Goal: Navigation & Orientation: Go to known website

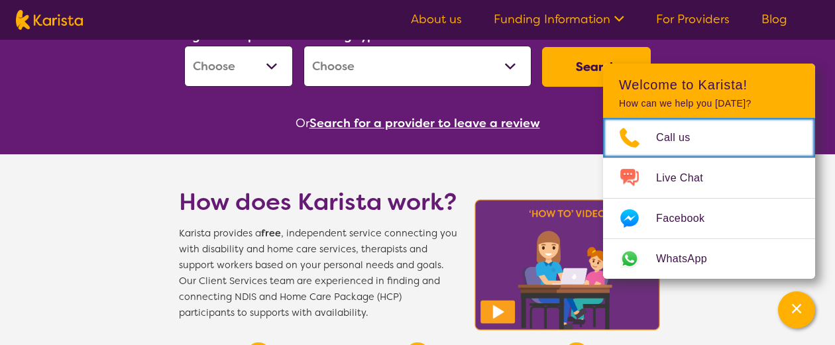
scroll to position [265, 0]
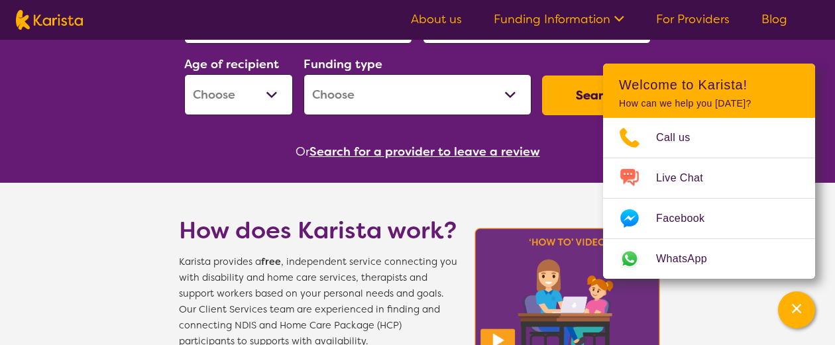
click at [620, 15] on icon at bounding box center [617, 18] width 14 height 14
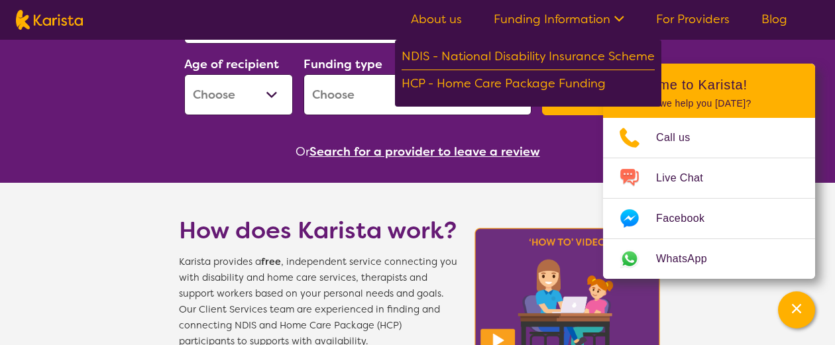
click at [705, 17] on link "For Providers" at bounding box center [693, 19] width 74 height 16
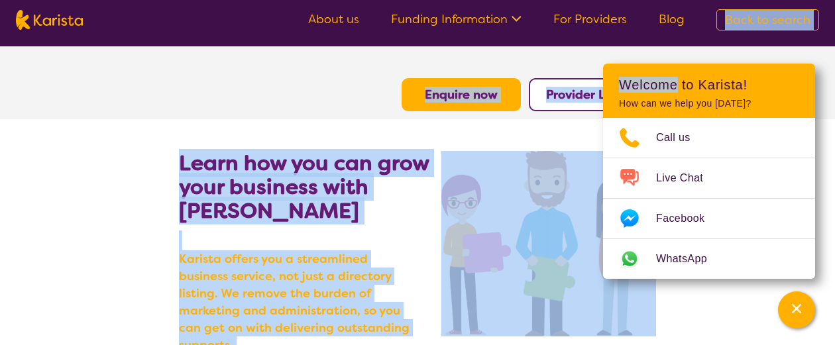
drag, startPoint x: 679, startPoint y: 72, endPoint x: 586, endPoint y: 45, distance: 96.5
click at [305, 100] on section "Enquire now Provider Login" at bounding box center [417, 78] width 509 height 65
click at [484, 127] on section "Learn how you can grow your business with Karista Karista offers you a streamli…" at bounding box center [417, 248] width 509 height 258
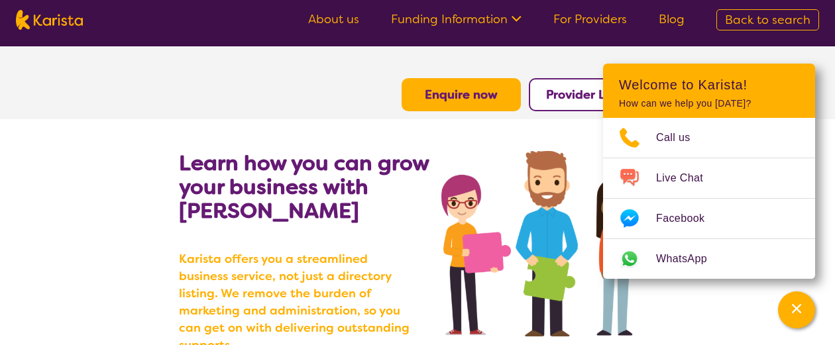
click at [560, 99] on b "Provider Login" at bounding box center [588, 95] width 85 height 16
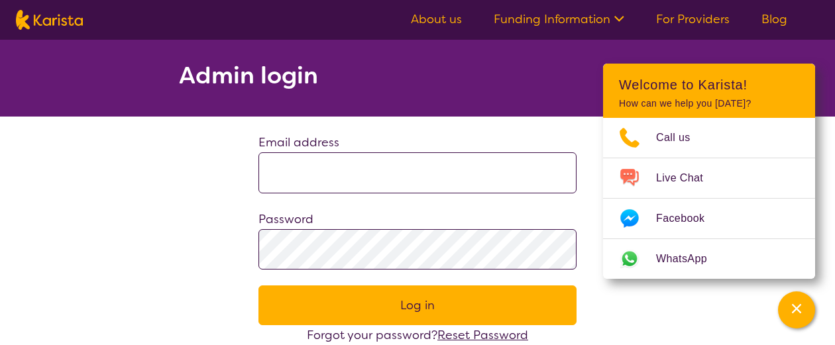
click at [297, 174] on input at bounding box center [417, 172] width 318 height 41
type input "*"
